Goal: Complete application form: Complete application form

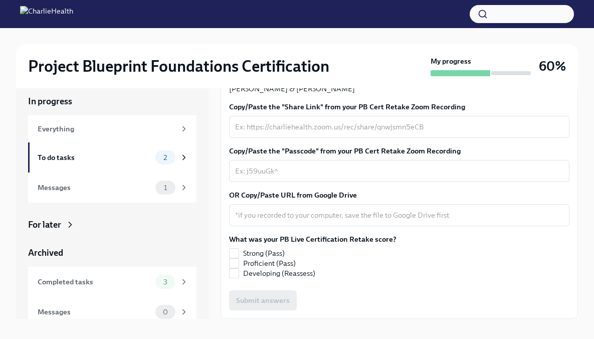
scroll to position [17, 0]
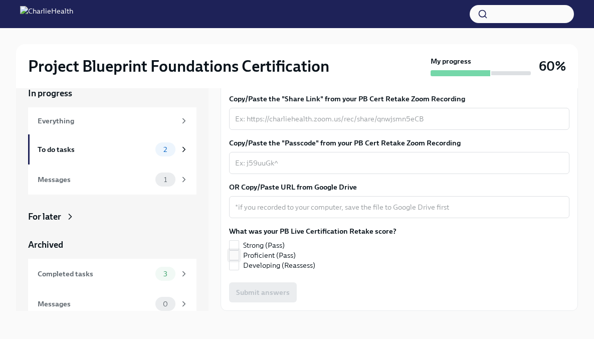
click at [269, 256] on span "Proficient (Pass)" at bounding box center [269, 255] width 53 height 10
click at [239, 256] on input "Proficient (Pass)" at bounding box center [234, 255] width 9 height 9
checkbox input "true"
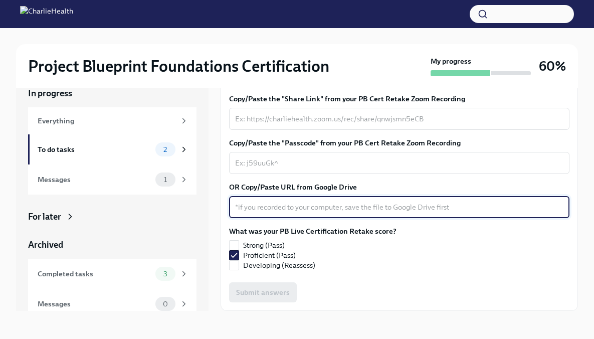
paste textarea "[URL][DOMAIN_NAME]"
type textarea "[URL][DOMAIN_NAME]"
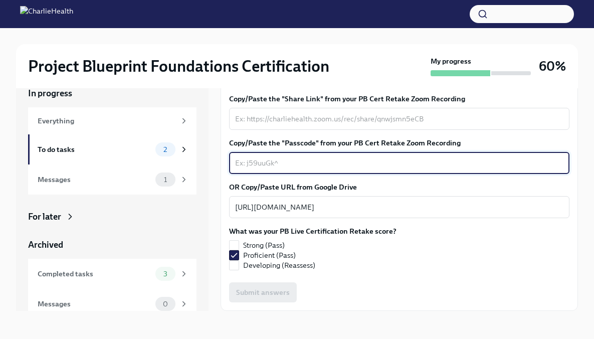
click at [314, 158] on textarea "Copy/Paste the "Passcode" from your PB Cert Retake Zoom Recording" at bounding box center [399, 163] width 328 height 12
type textarea "NA"
click at [315, 113] on textarea "Copy/Paste the "Share Link" from your PB Cert Retake Zoom Recording" at bounding box center [399, 119] width 328 height 12
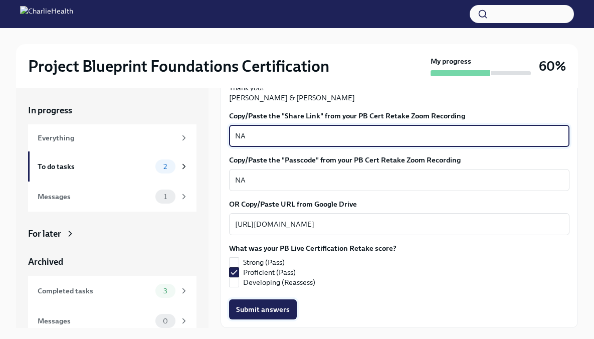
type textarea "NA"
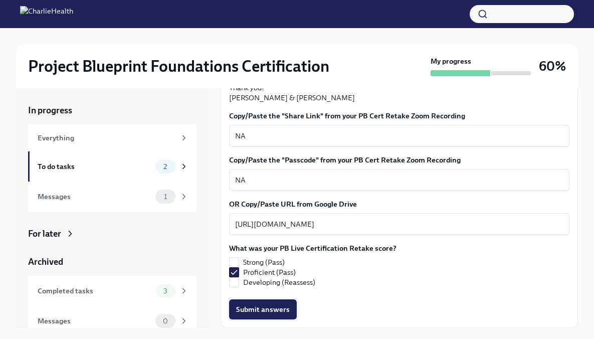
click at [275, 308] on span "Submit answers" at bounding box center [263, 309] width 54 height 10
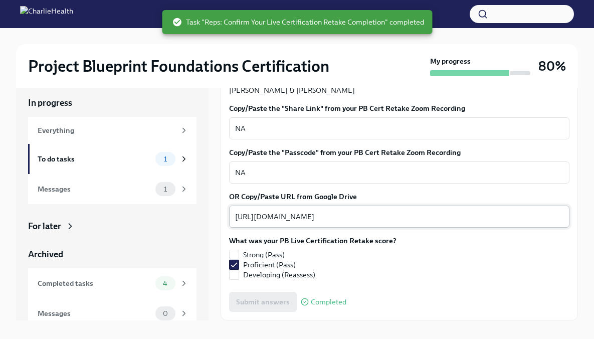
scroll to position [17, 0]
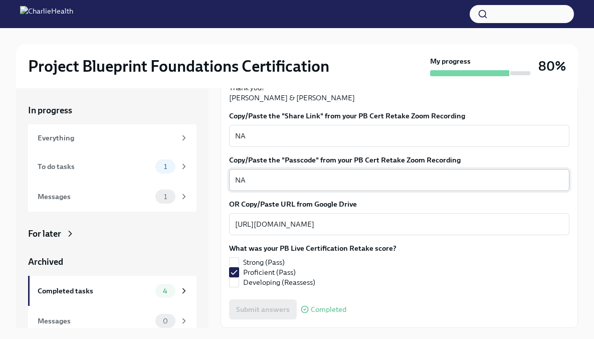
scroll to position [17, 0]
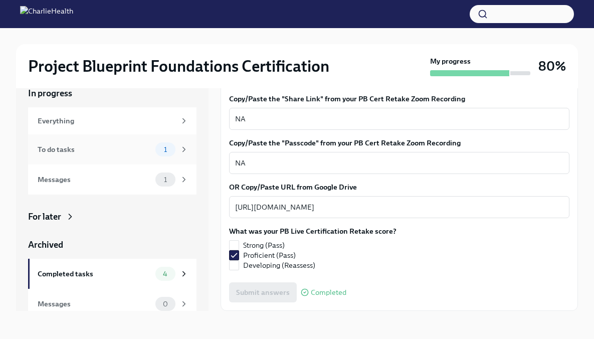
click at [115, 152] on div "To do tasks" at bounding box center [95, 149] width 114 height 11
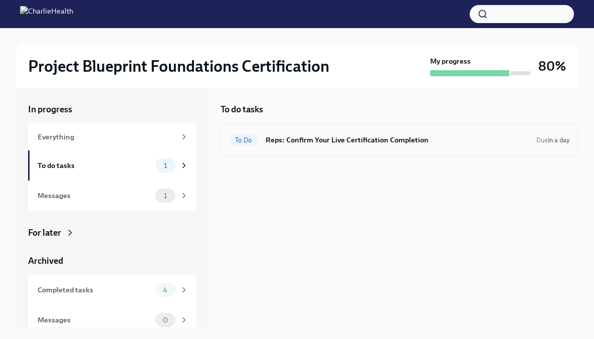
click at [327, 146] on div "To Do Reps: Confirm Your Live Certification Completion Due in a day" at bounding box center [399, 140] width 340 height 16
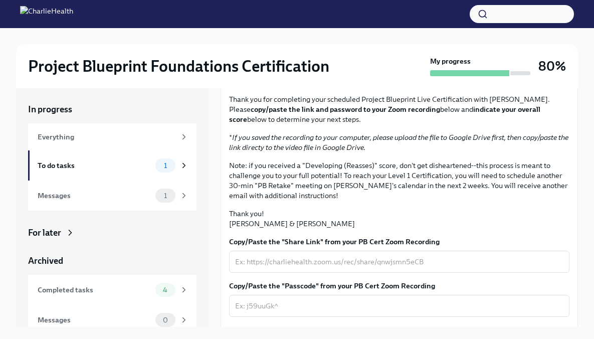
scroll to position [250, 0]
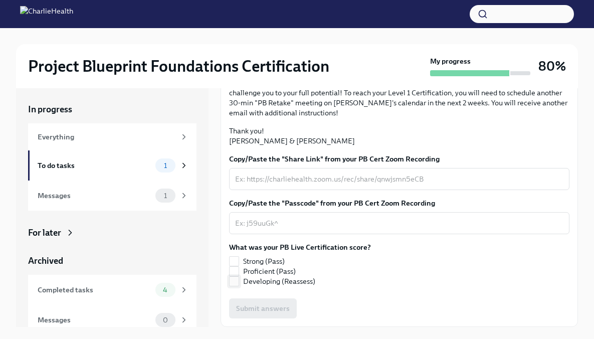
click at [276, 281] on span "Developing (Reassess)" at bounding box center [279, 281] width 72 height 10
click at [239, 281] on input "Developing (Reassess)" at bounding box center [234, 281] width 9 height 9
checkbox input "true"
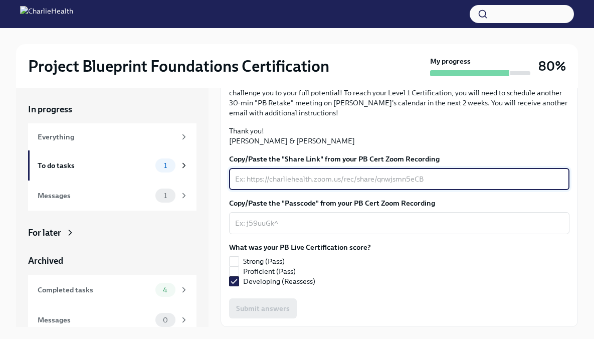
paste textarea "https://drive.google.com/file/d/19ip_S1aKIoggMPa6LabnhJOZD3HUqIg2/view?usp=driv…"
type textarea "https://drive.google.com/file/d/19ip_S1aKIoggMPa6LabnhJOZD3HUqIg2/view?usp=driv…"
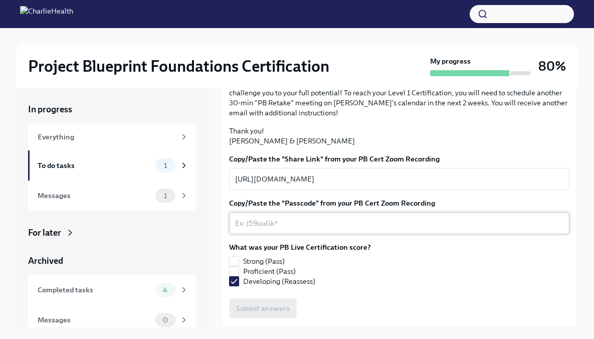
click at [328, 216] on div "x ​" at bounding box center [399, 223] width 340 height 22
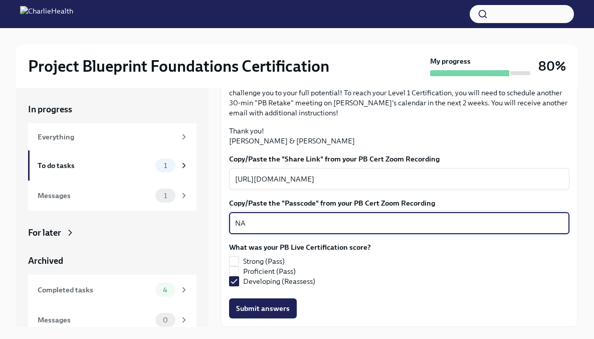
type textarea "NA"
click at [275, 297] on div "Copy/Paste the "Share Link" from your PB Cert Zoom Recording https://drive.goog…" at bounding box center [399, 236] width 340 height 164
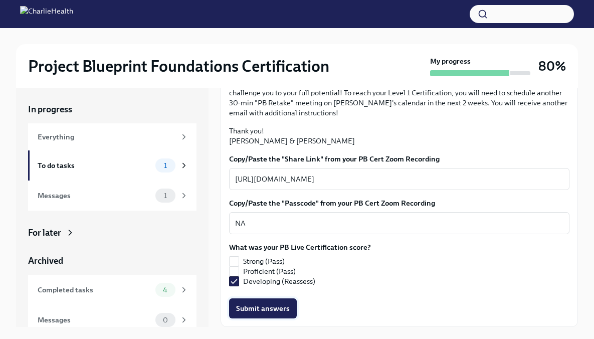
click at [271, 309] on span "Submit answers" at bounding box center [263, 308] width 54 height 10
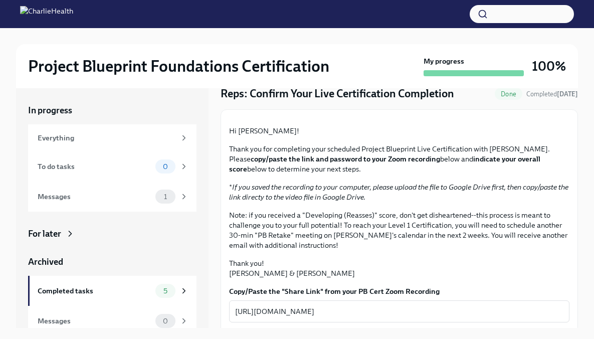
scroll to position [0, 0]
